Goal: Task Accomplishment & Management: Use online tool/utility

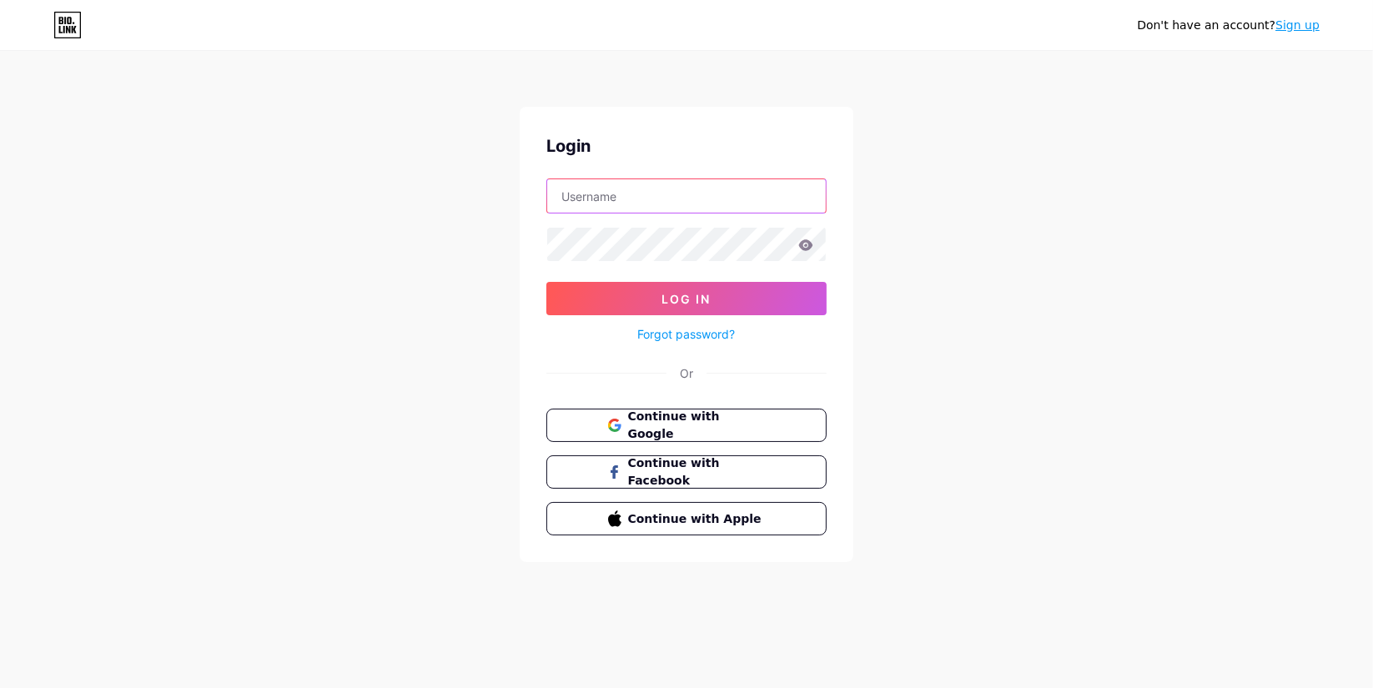
click at [732, 190] on input "text" at bounding box center [686, 195] width 279 height 33
type input "roysmalley"
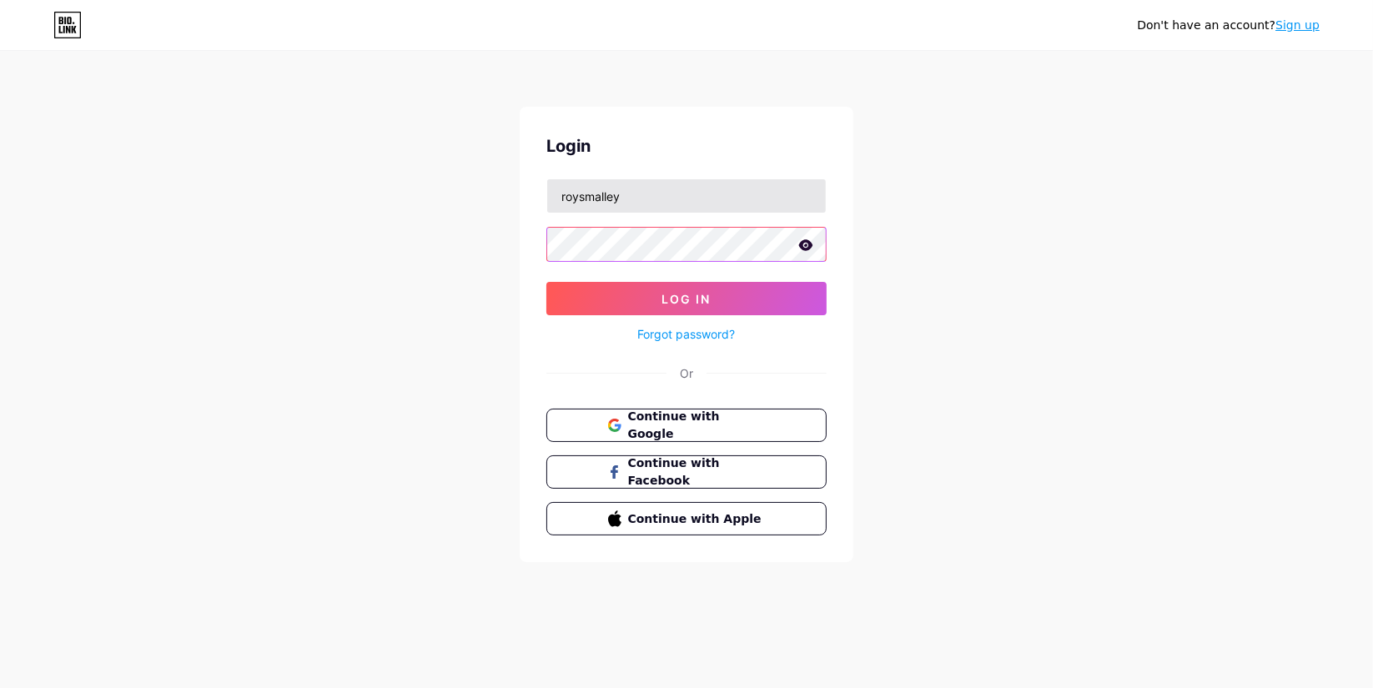
click at [546, 282] on button "Log In" at bounding box center [686, 298] width 280 height 33
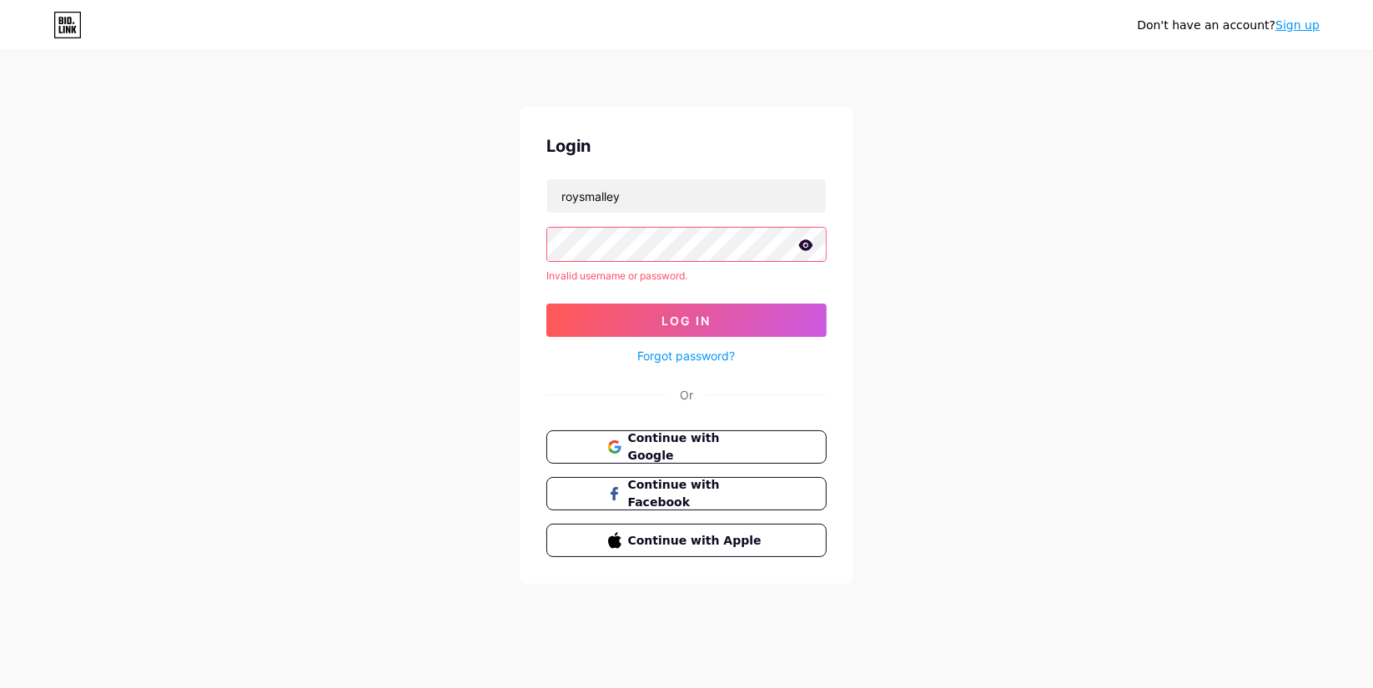
click at [526, 250] on div "Login roysmalley Invalid username or password. Log In Forgot password? Or Conti…" at bounding box center [687, 345] width 334 height 477
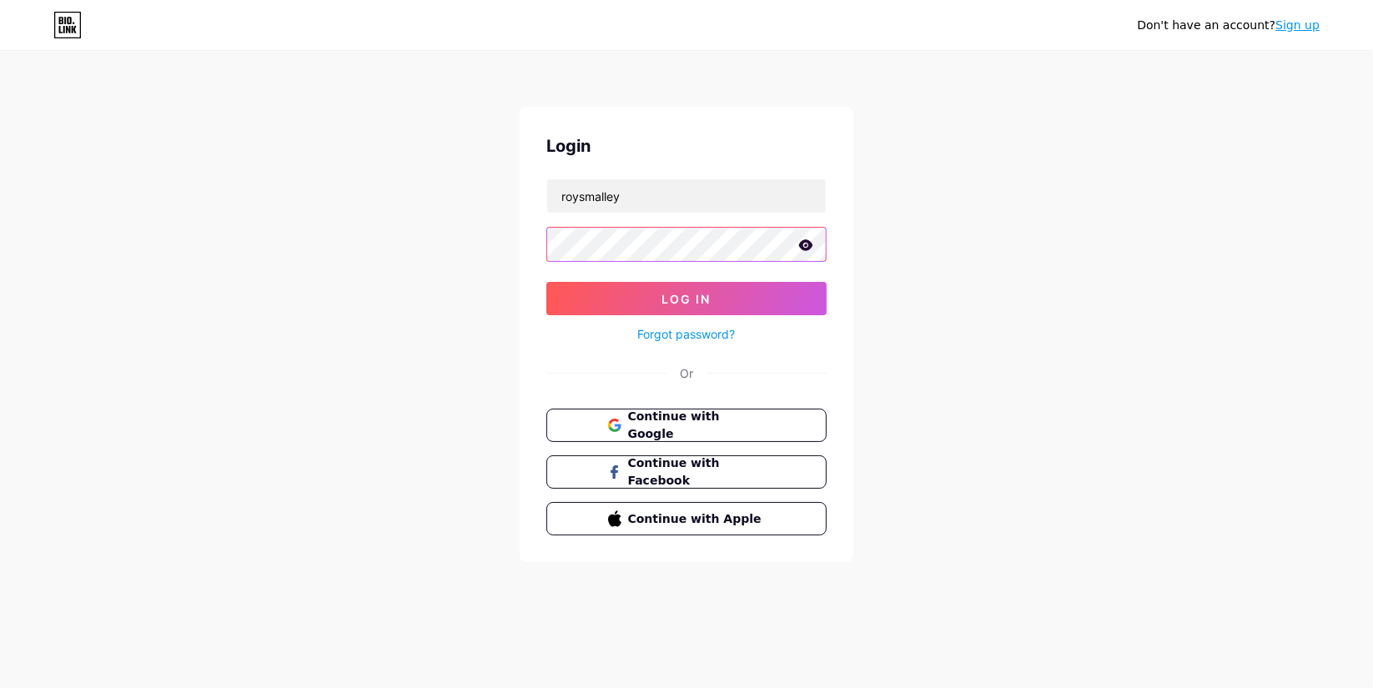
click at [546, 282] on button "Log In" at bounding box center [686, 298] width 280 height 33
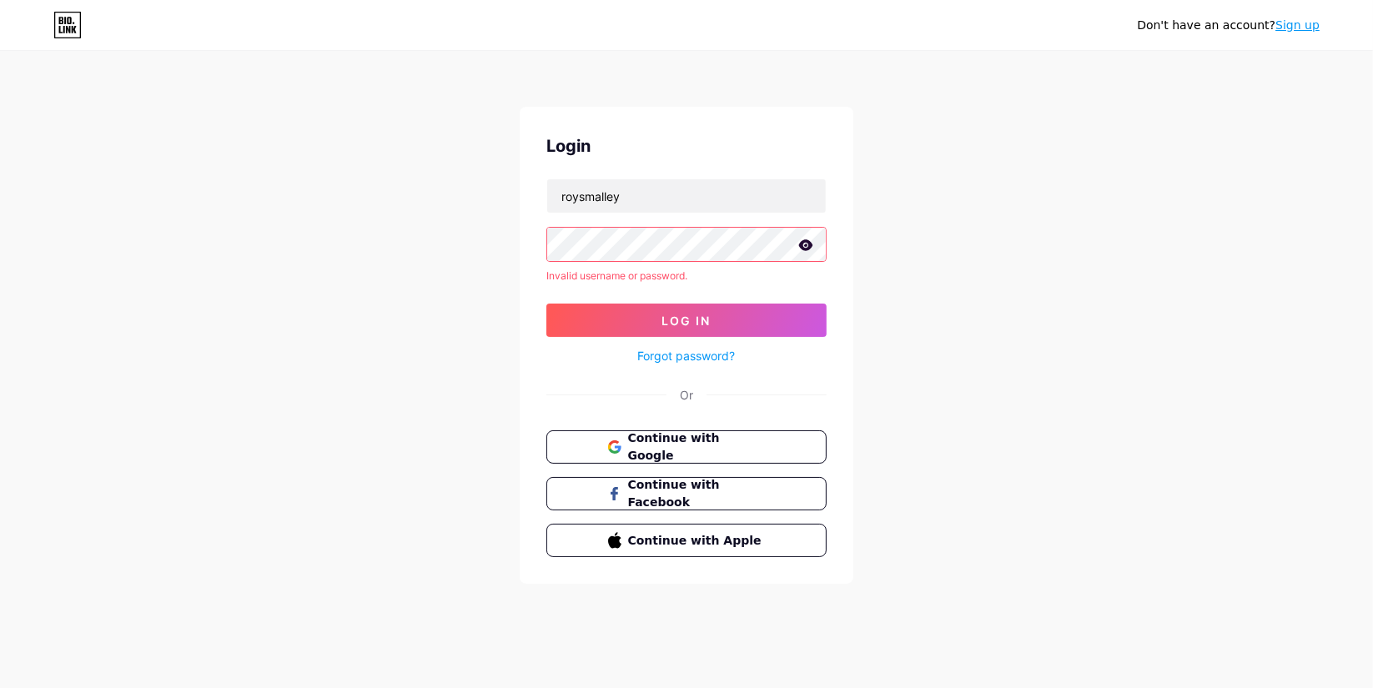
click at [468, 244] on div "Don't have an account? Sign up Login roysmalley Invalid username or password. L…" at bounding box center [686, 318] width 1373 height 637
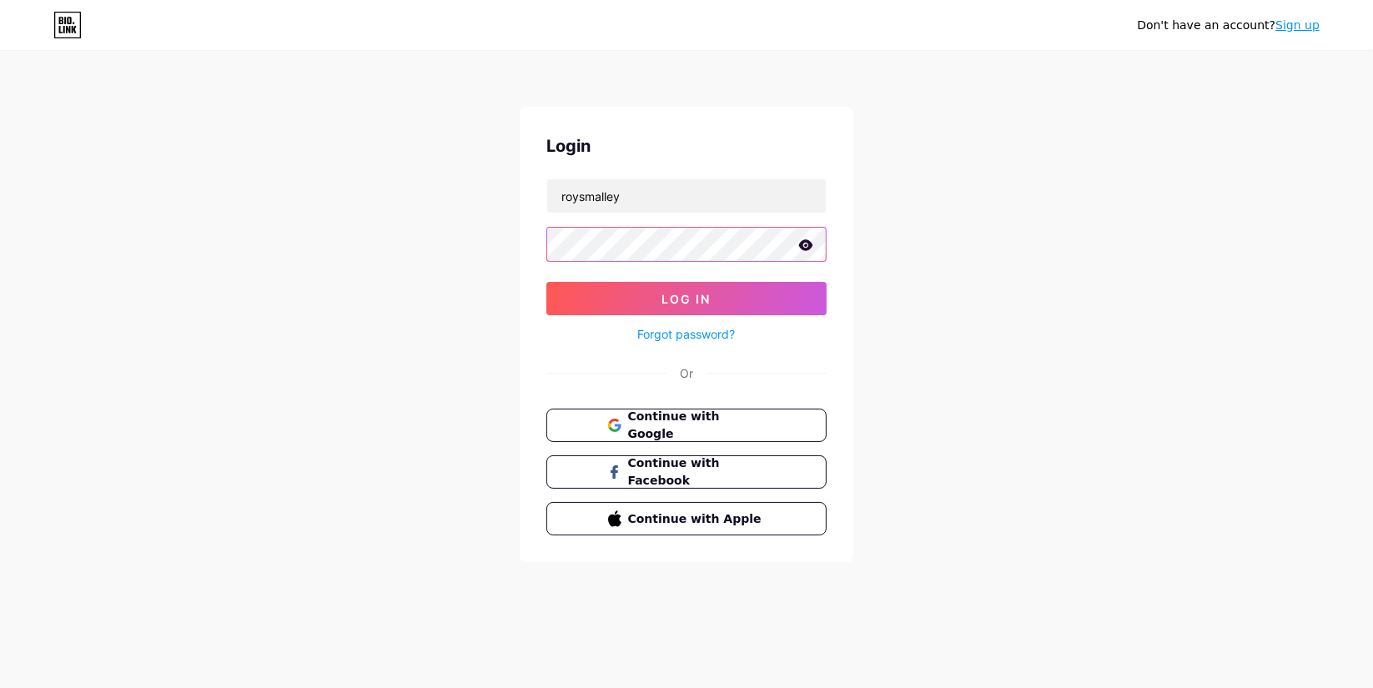
click at [546, 282] on button "Log In" at bounding box center [686, 298] width 280 height 33
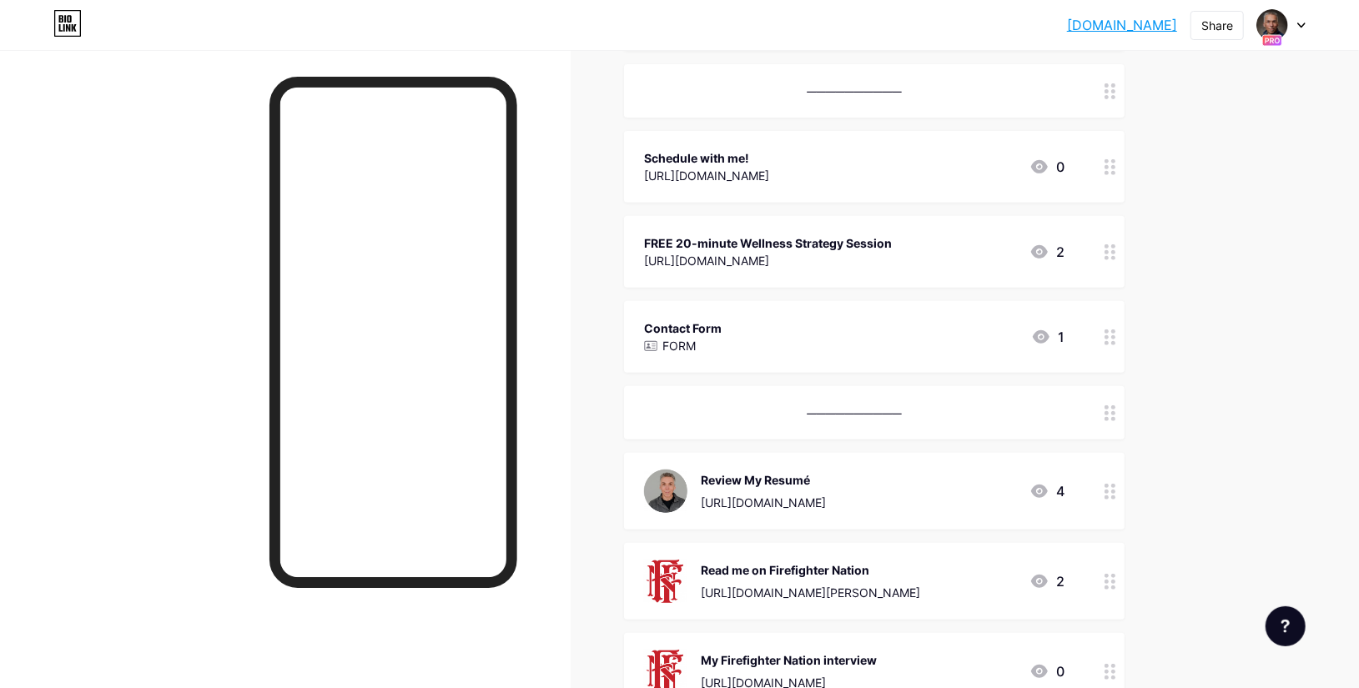
scroll to position [359, 0]
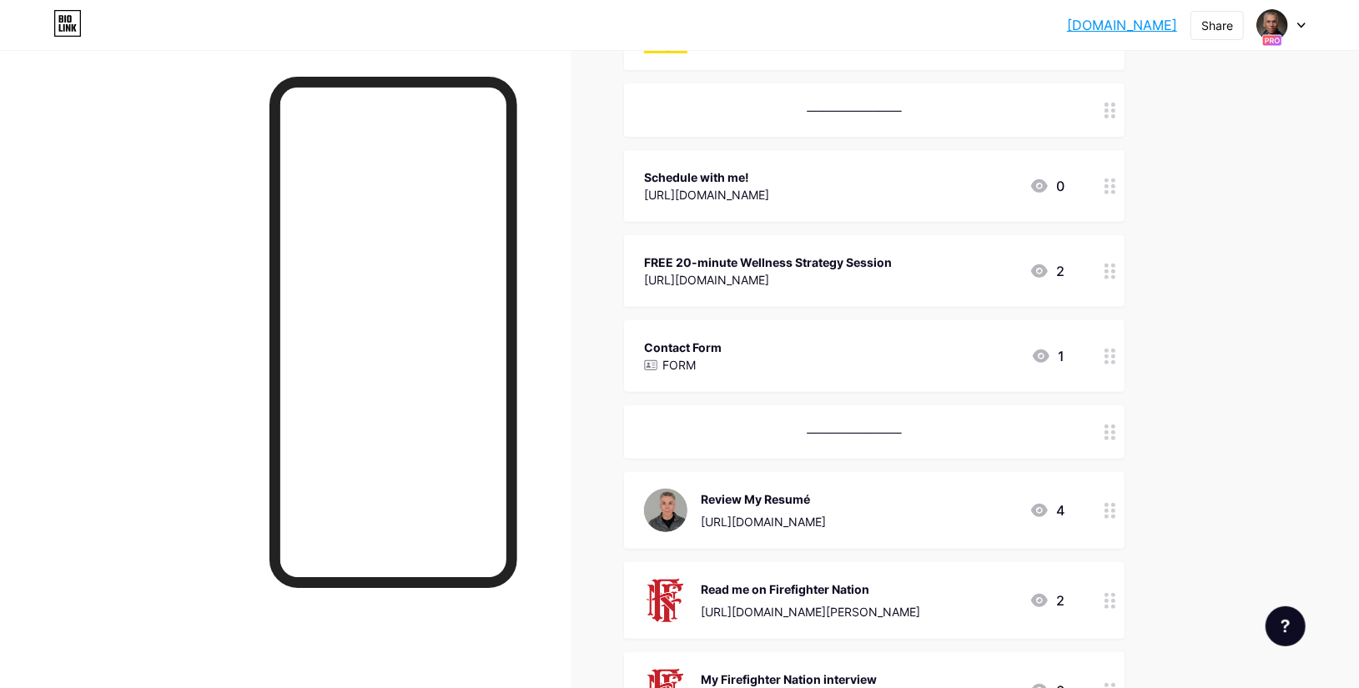
click at [743, 345] on div "Contact Form FORM 1" at bounding box center [854, 356] width 420 height 38
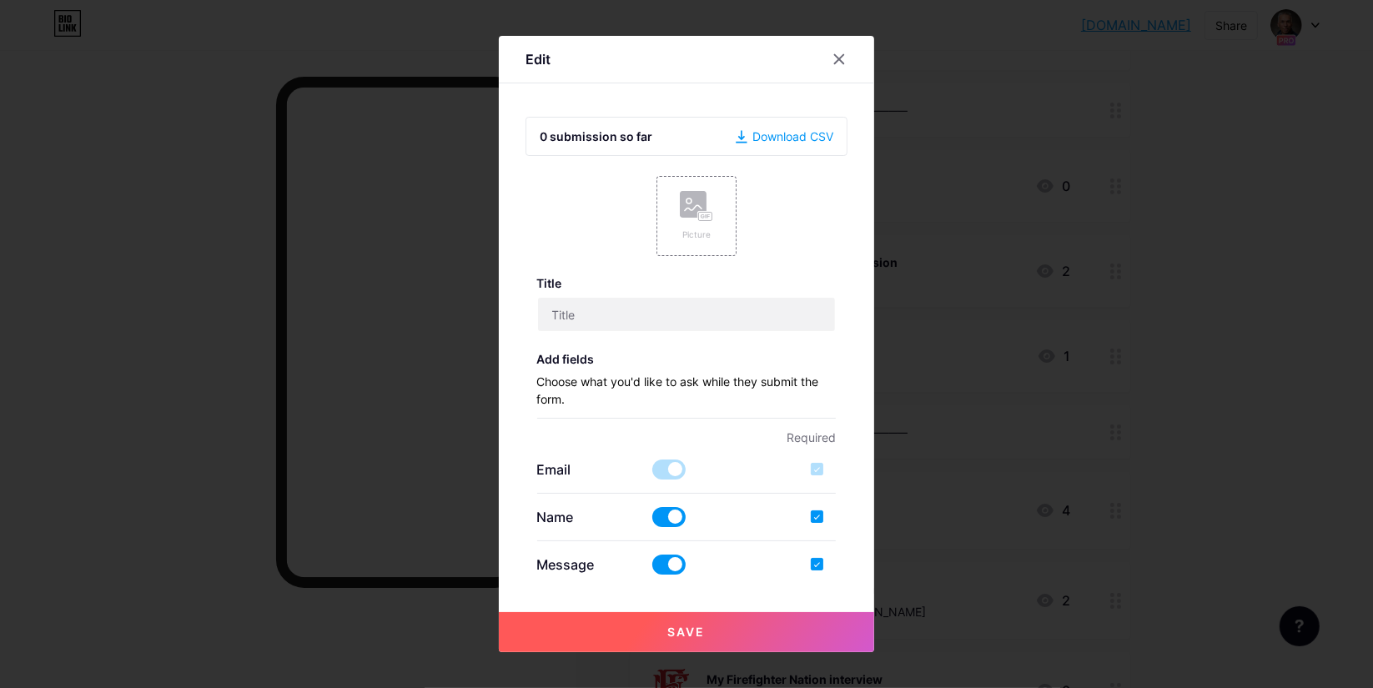
type input "Contact Form"
checkbox input "true"
type input "Ask me anything! If you're booking a meeting, please include your availability."
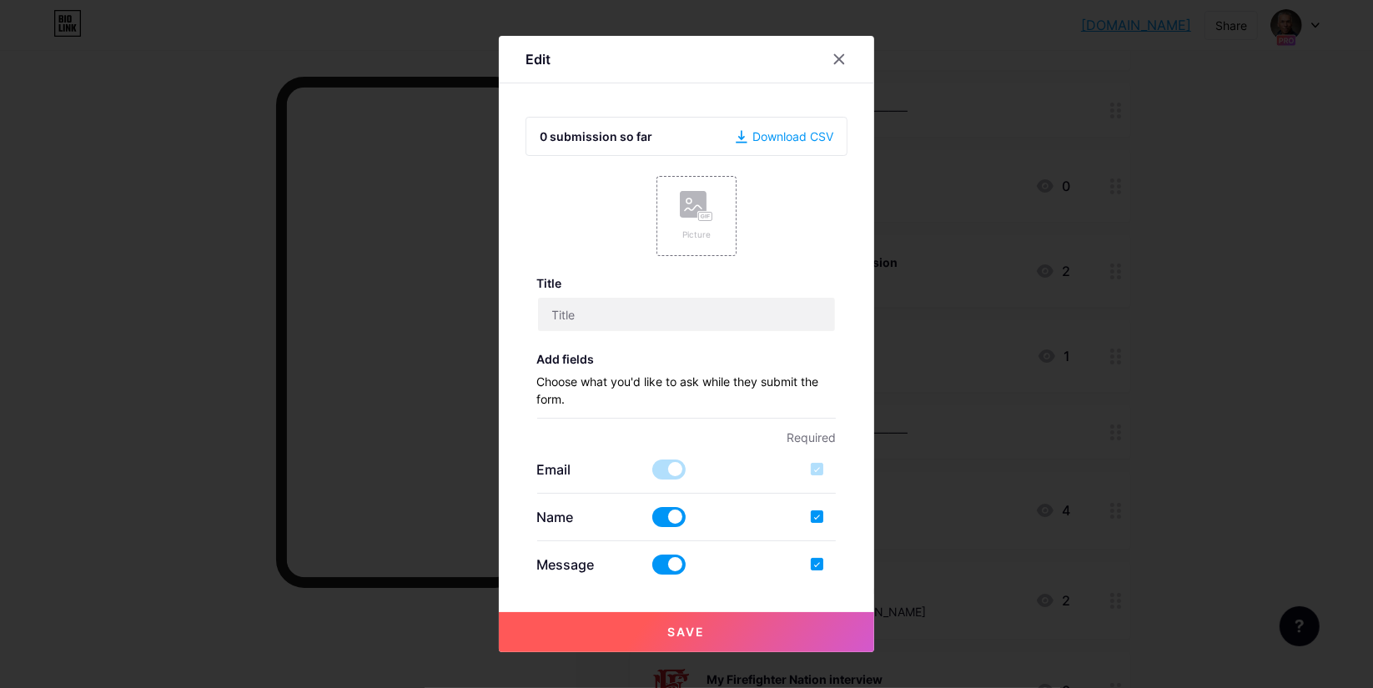
type textarea "Thanks for reaching out! I'll get back to you as soon as possible. - [PERSON_NA…"
click at [834, 54] on icon at bounding box center [838, 59] width 13 height 13
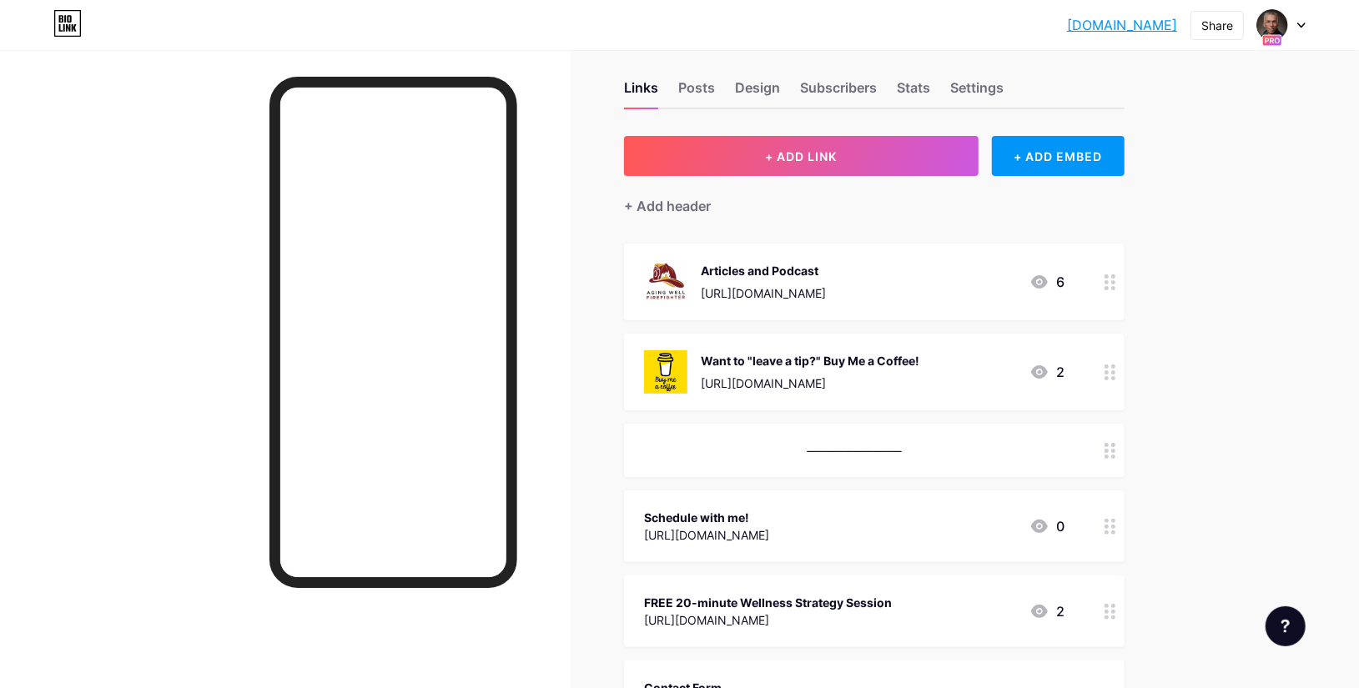
scroll to position [0, 0]
